Goal: Task Accomplishment & Management: Complete application form

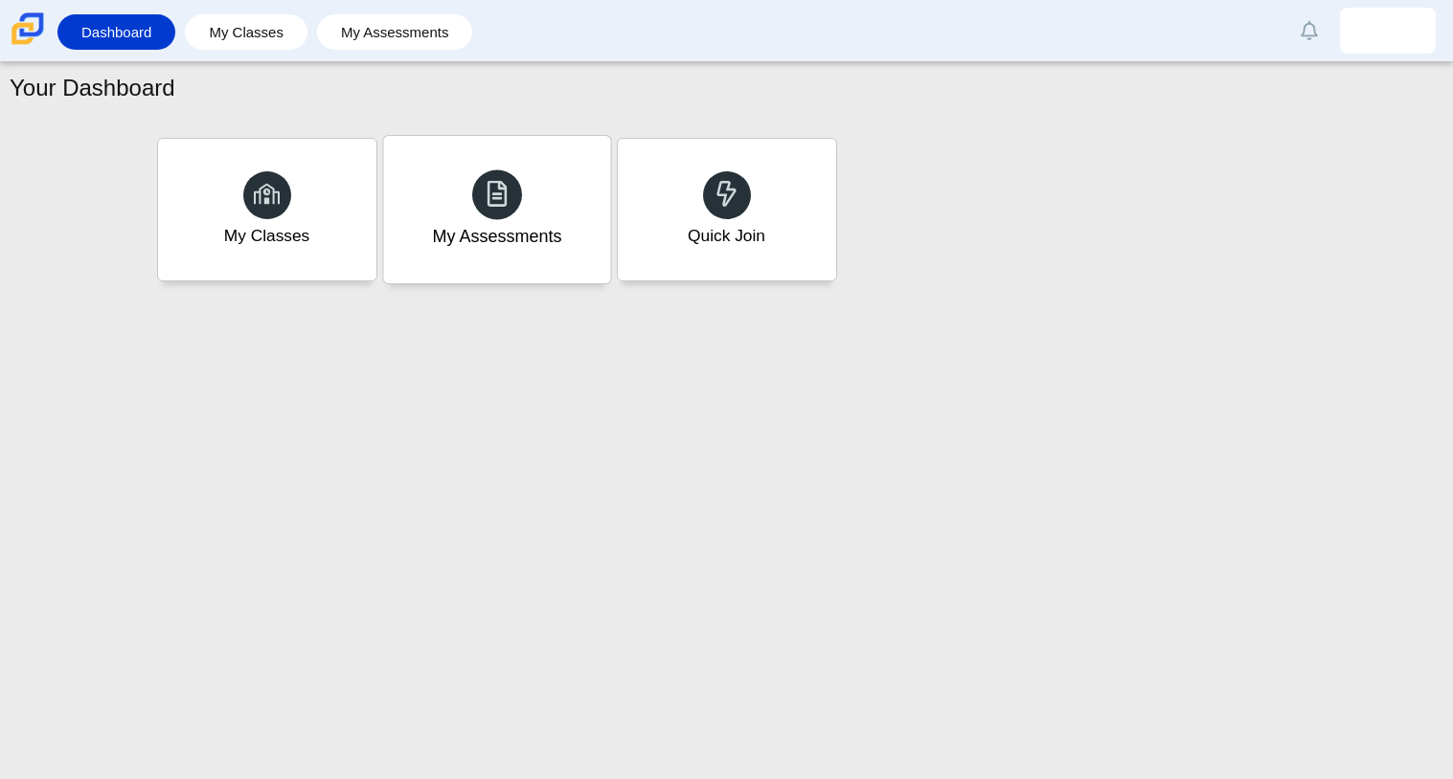
click at [445, 266] on div "My Assessments" at bounding box center [496, 209] width 227 height 147
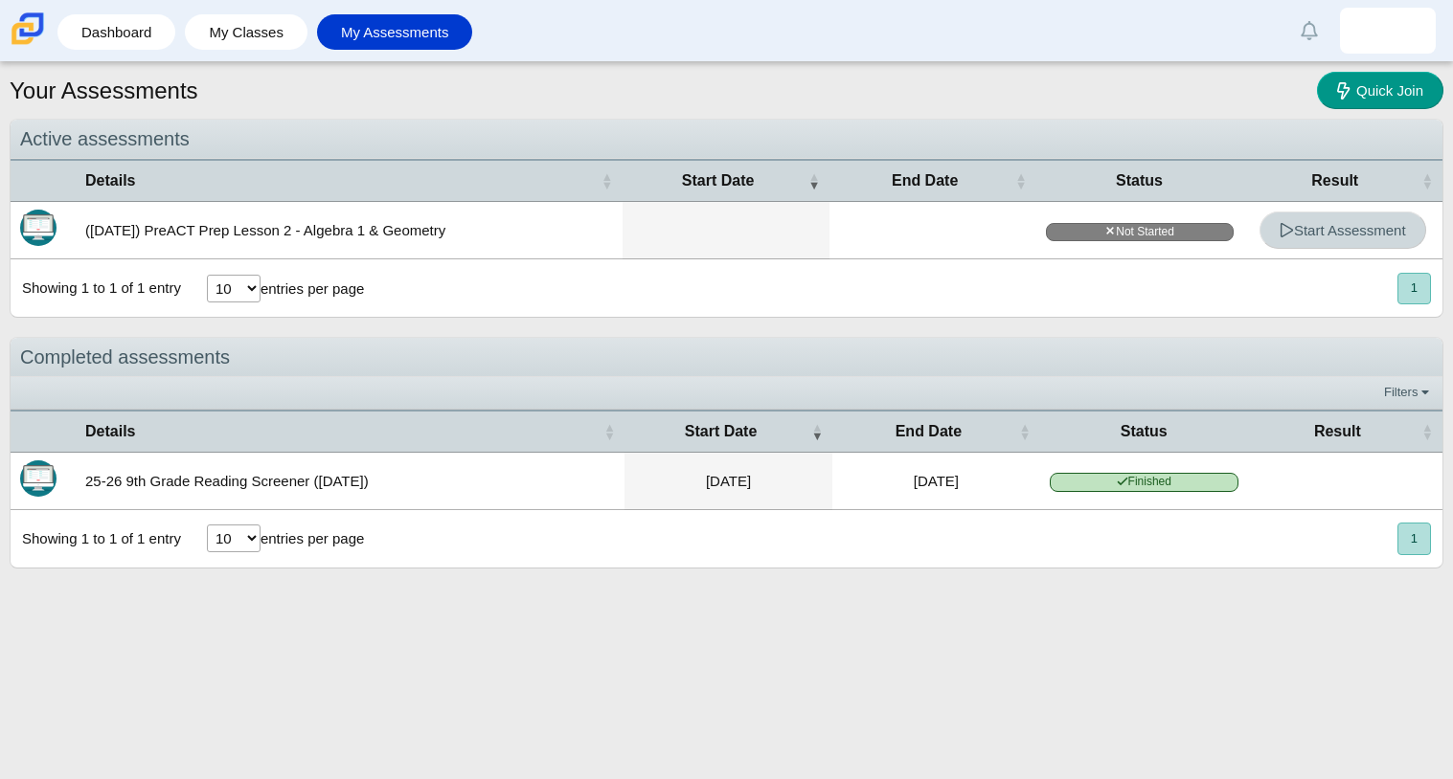
click at [1349, 237] on link "Start Assessment" at bounding box center [1342, 230] width 167 height 37
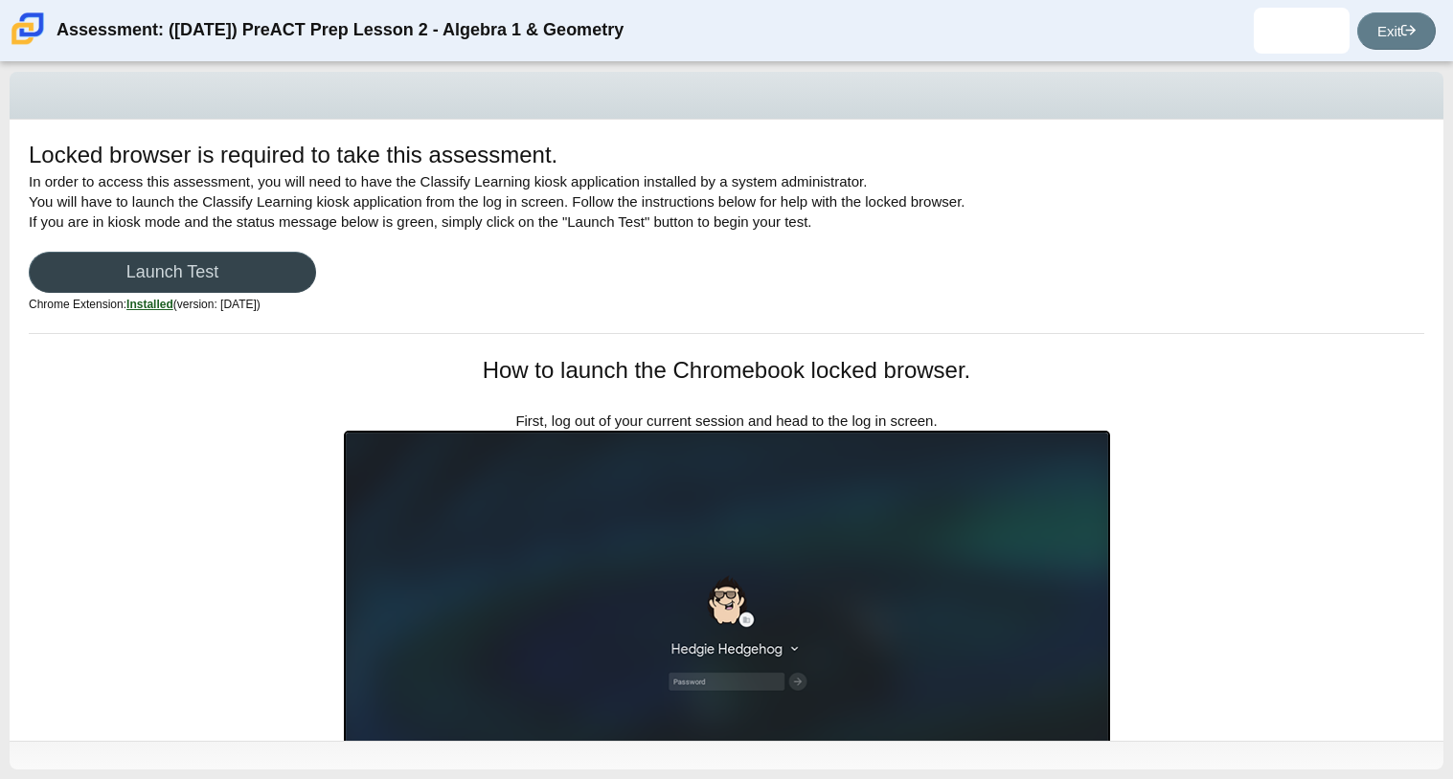
click at [132, 267] on link "Launch Test" at bounding box center [172, 272] width 287 height 41
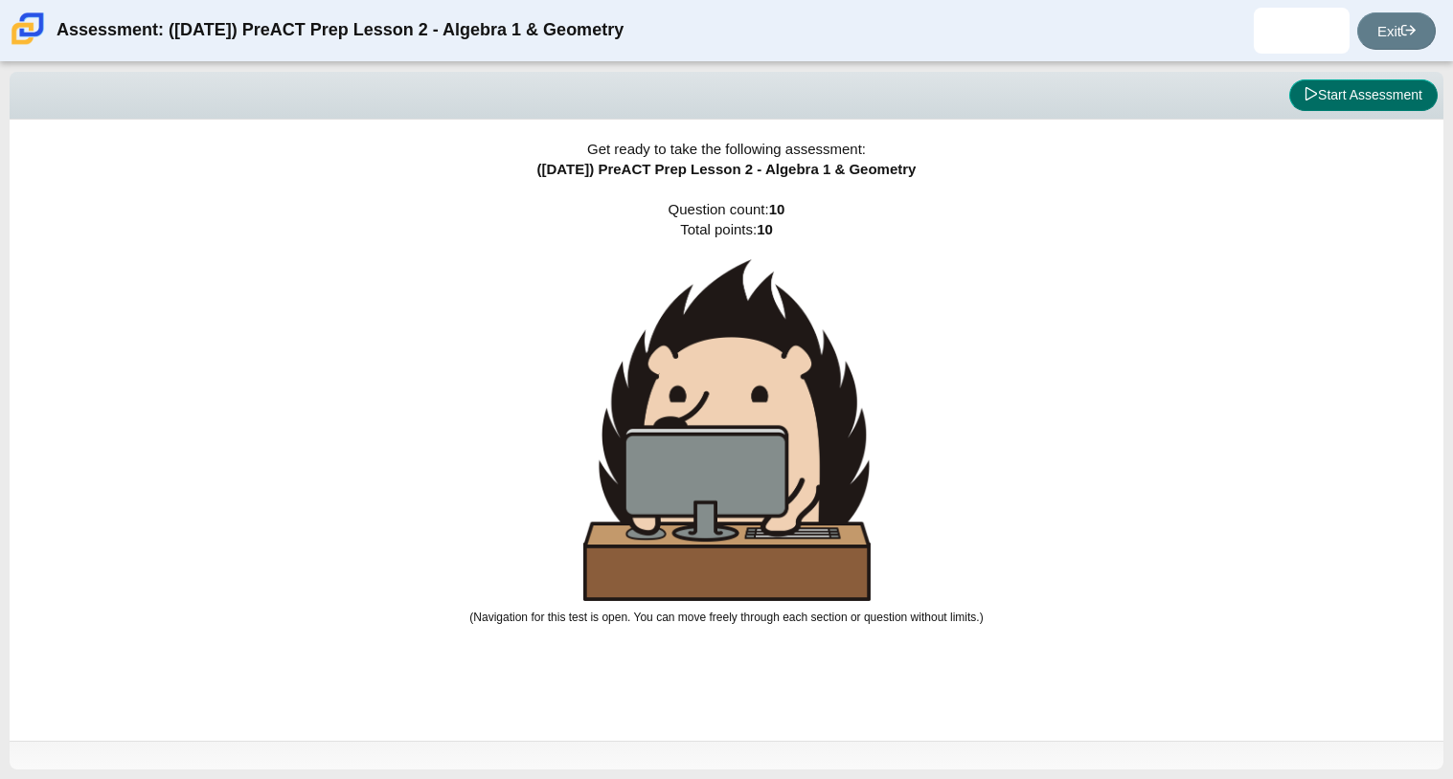
click at [1297, 96] on button "Start Assessment" at bounding box center [1363, 95] width 148 height 33
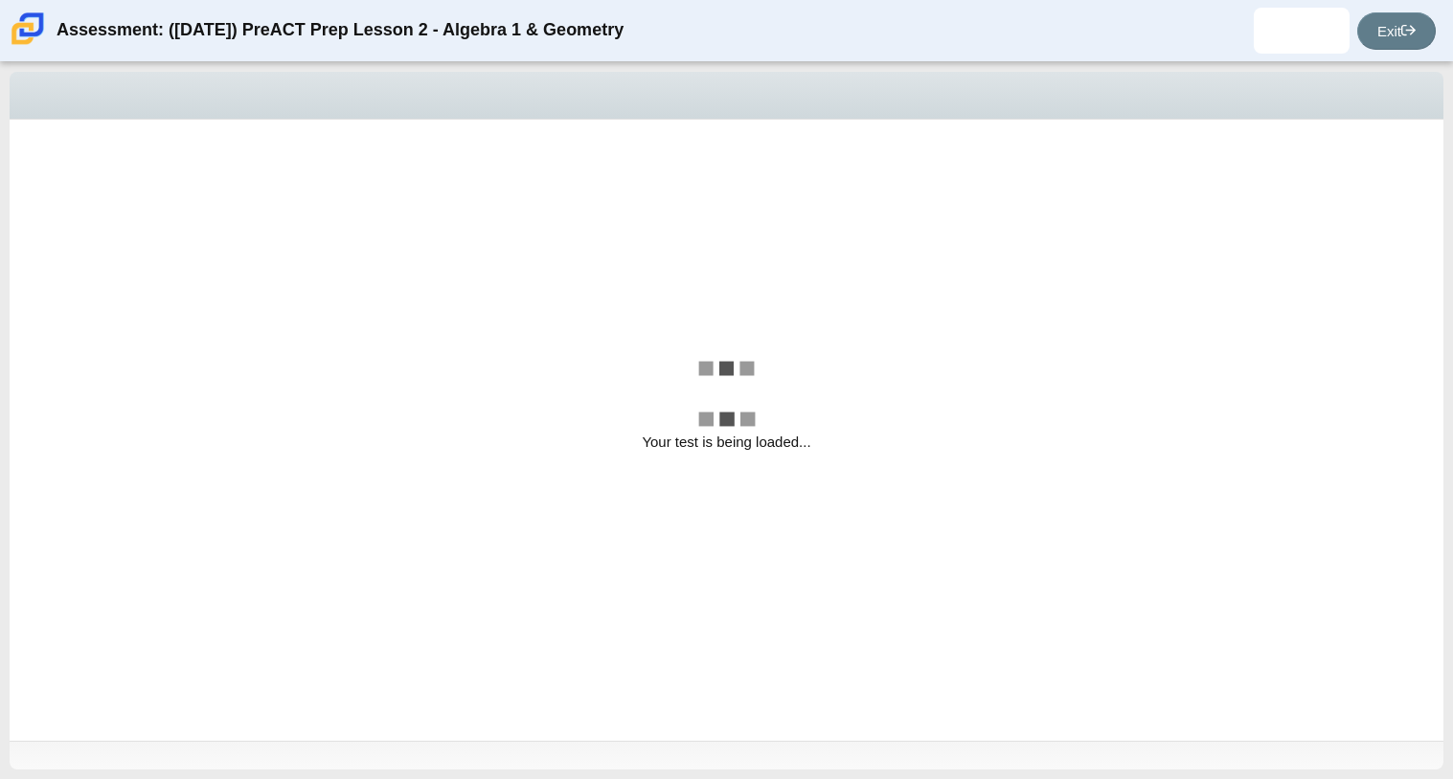
select select "bbf5d072-3e0b-44c4-9a12-6e7c9033f65b"
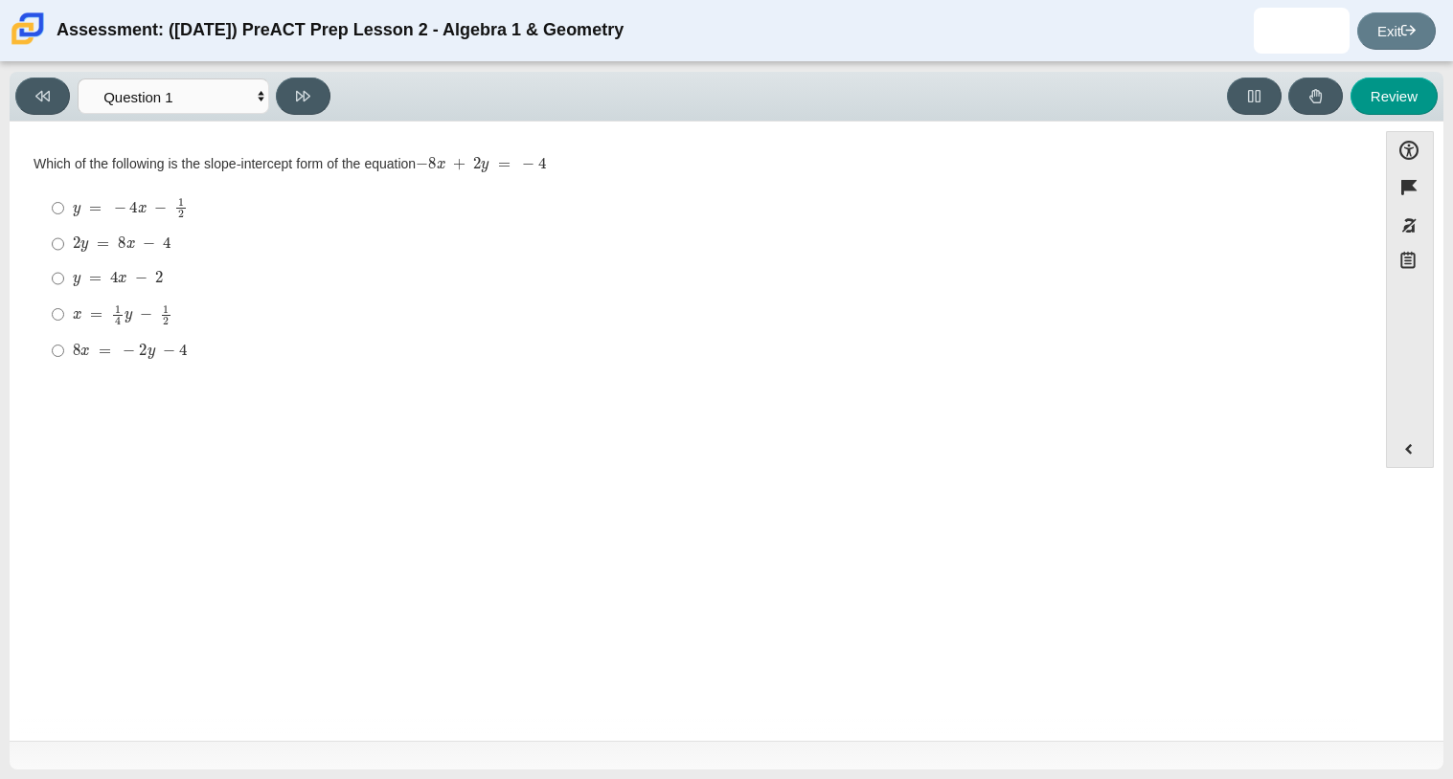
click at [152, 282] on mjx-c "Assessment items" at bounding box center [153, 282] width 4 height 0
click at [64, 285] on input "y = 4 x − 2 y = 4 x − 2" at bounding box center [58, 278] width 12 height 34
radio input "true"
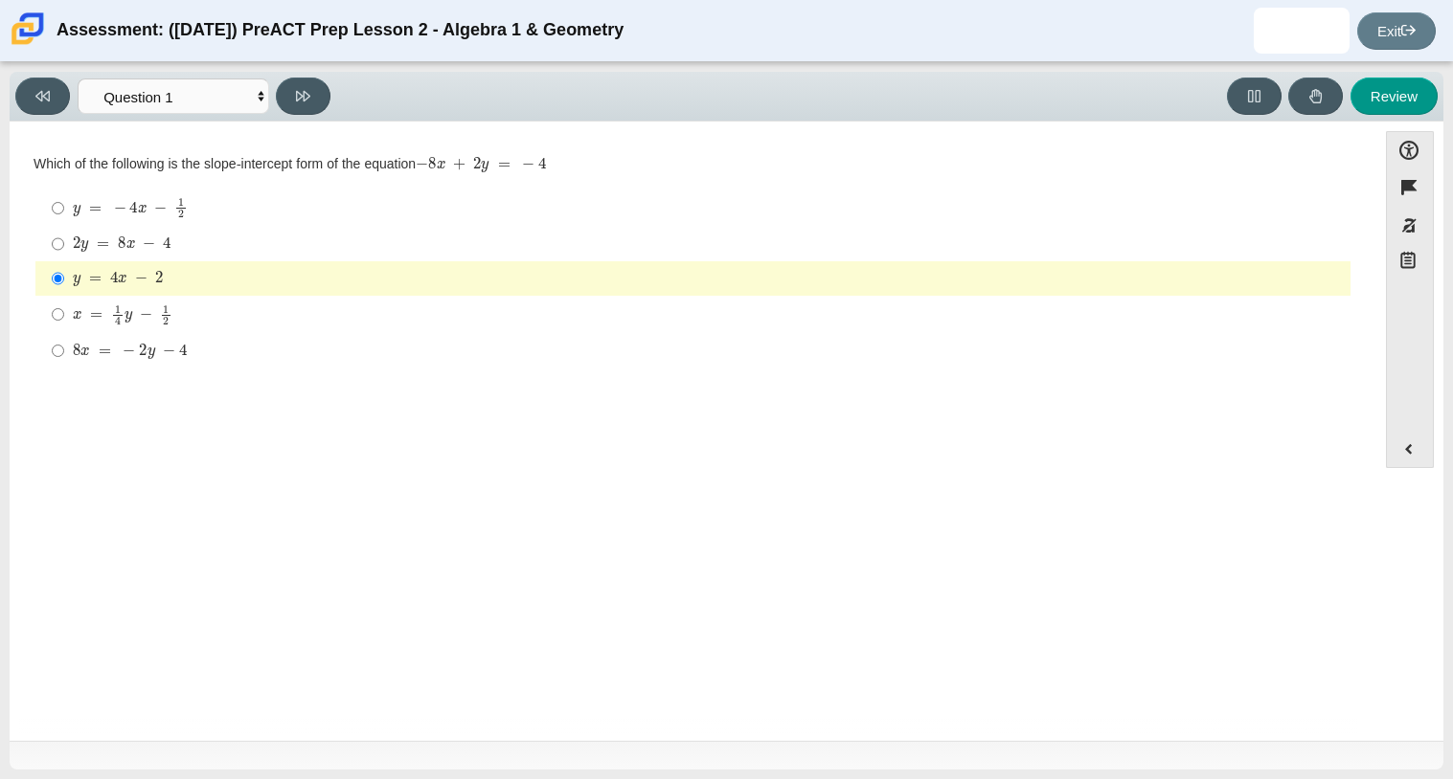
click at [295, 206] on div "y = − 4 x − 1 2" at bounding box center [708, 207] width 1270 height 21
click at [64, 206] on input "y = − 4 x − 1 2 y = − 4 x − 1 2" at bounding box center [58, 208] width 12 height 37
radio input "true"
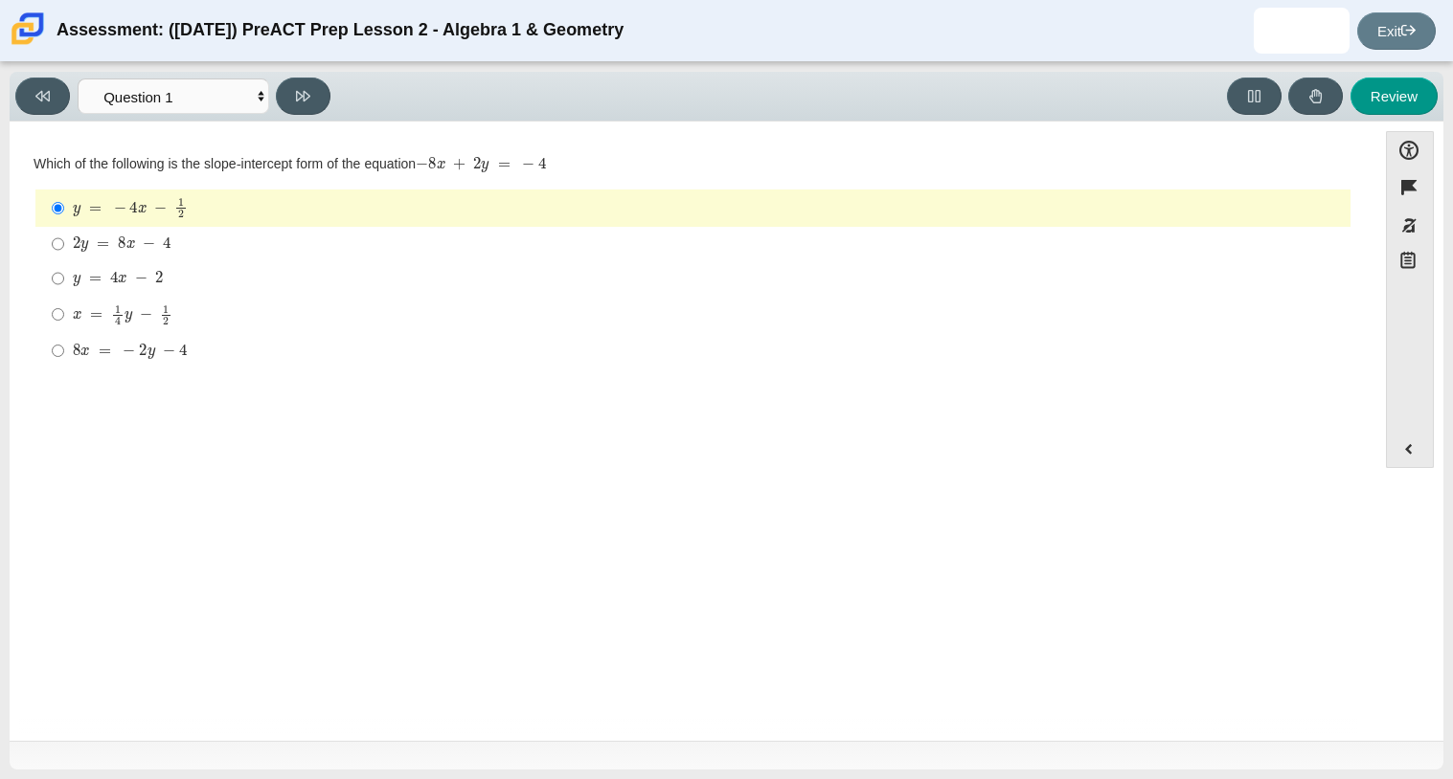
click at [233, 268] on label "y = 4 x − 2 y = 4 x − 2" at bounding box center [694, 278] width 1312 height 34
click at [64, 268] on input "y = 4 x − 2 y = 4 x − 2" at bounding box center [58, 278] width 12 height 34
radio input "true"
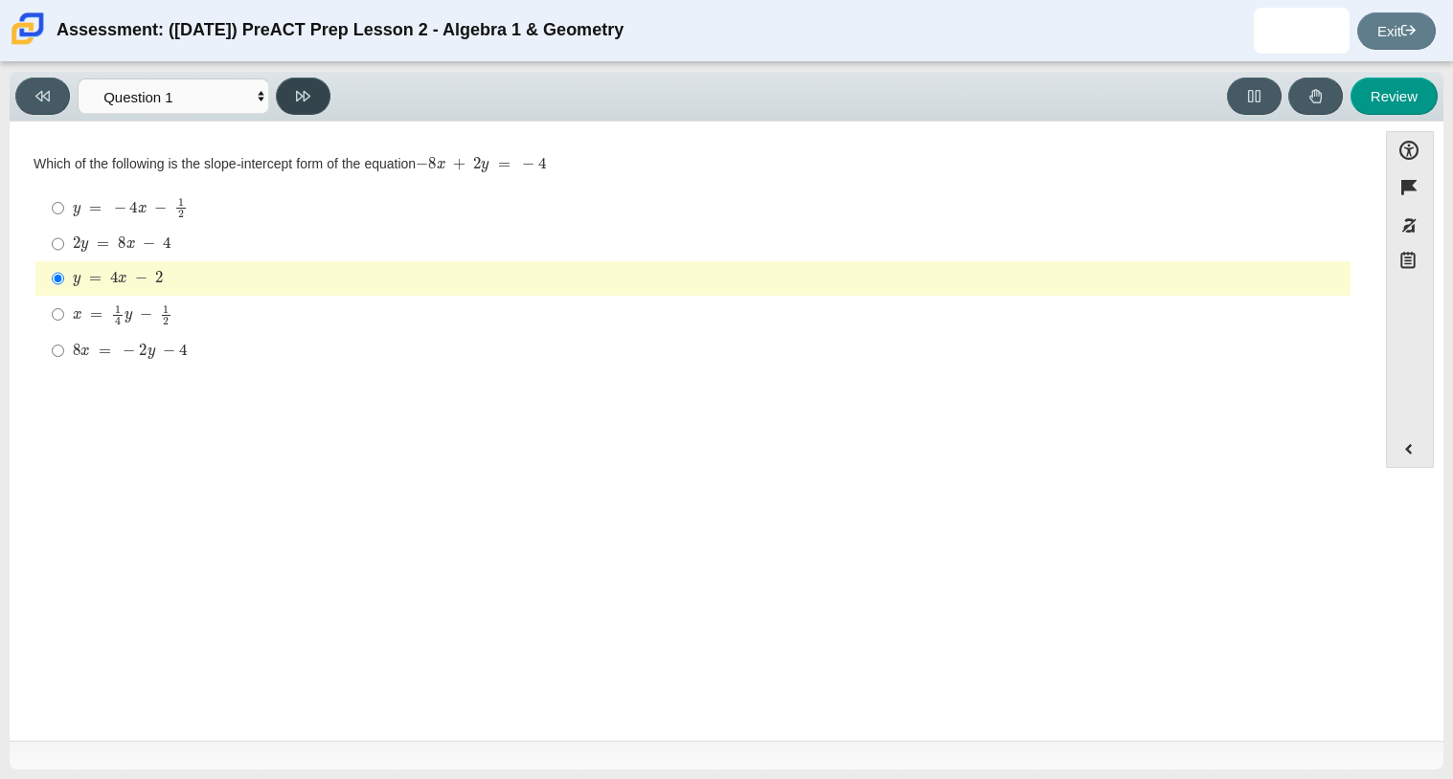
click at [281, 97] on button at bounding box center [303, 96] width 55 height 37
select select "ed62e223-81bd-4cbf-ab48-ab975844bd1f"
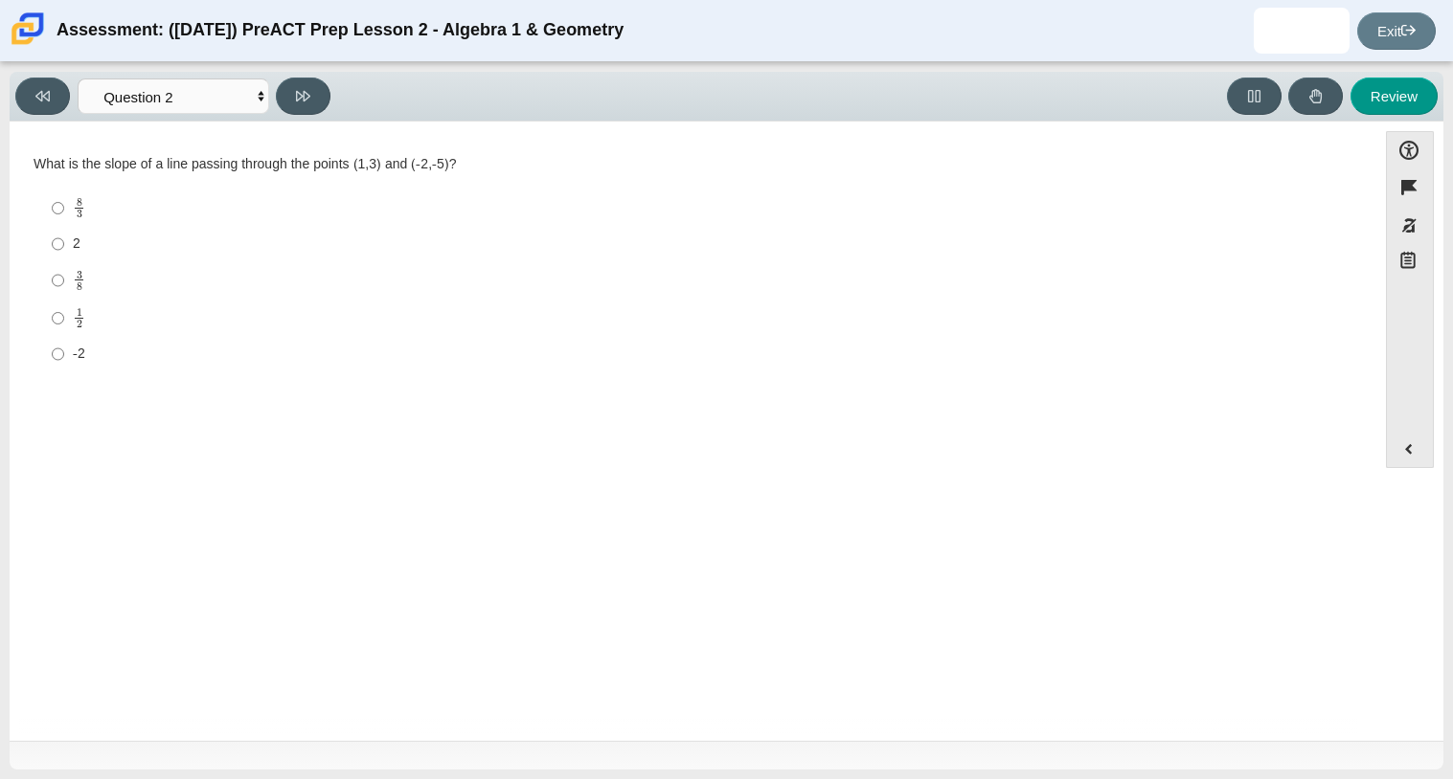
click at [157, 131] on div "Question Which of the following is the slope-intercept form of the equation − 8…" at bounding box center [692, 432] width 1347 height 602
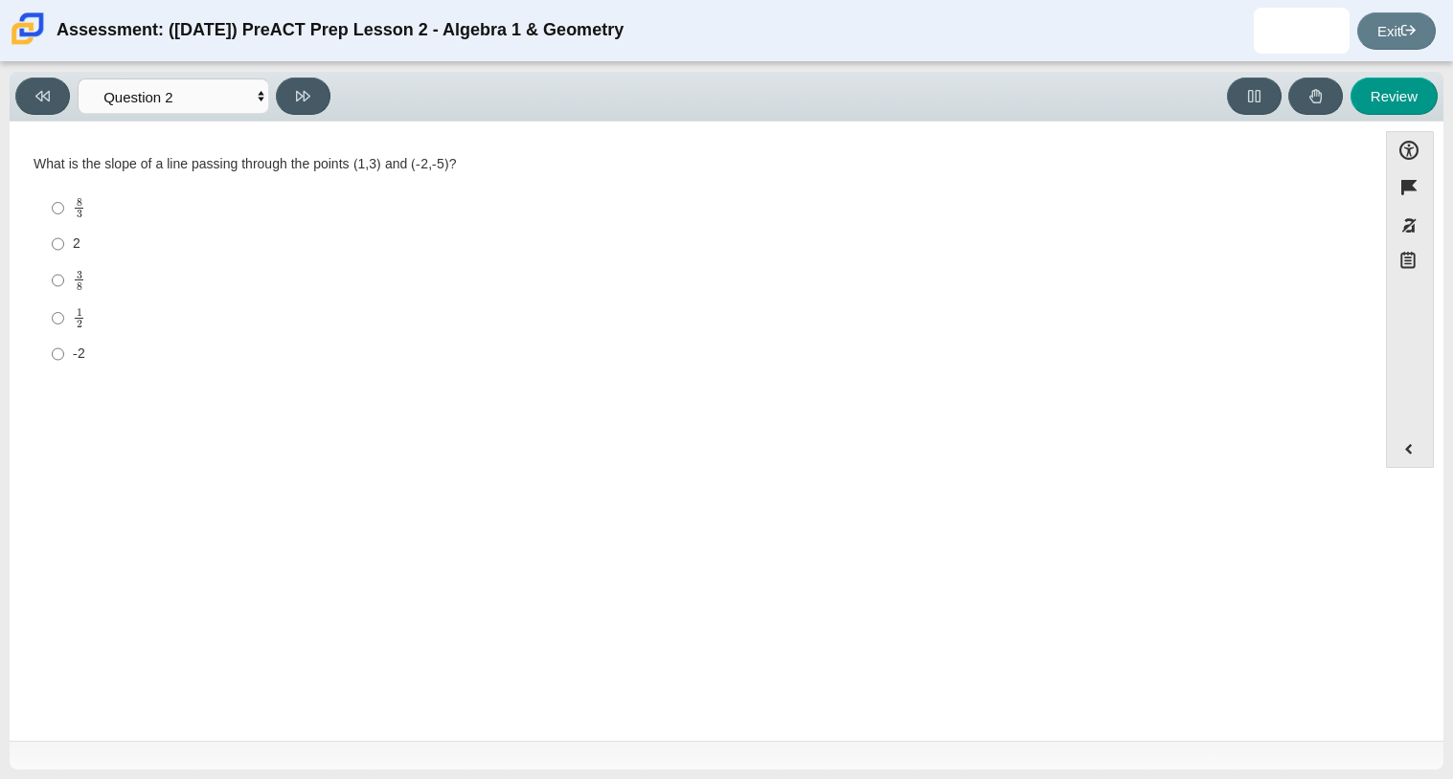
click at [157, 131] on div "Question Which of the following is the slope-intercept form of the equation − 8…" at bounding box center [692, 432] width 1347 height 602
